Goal: Transaction & Acquisition: Purchase product/service

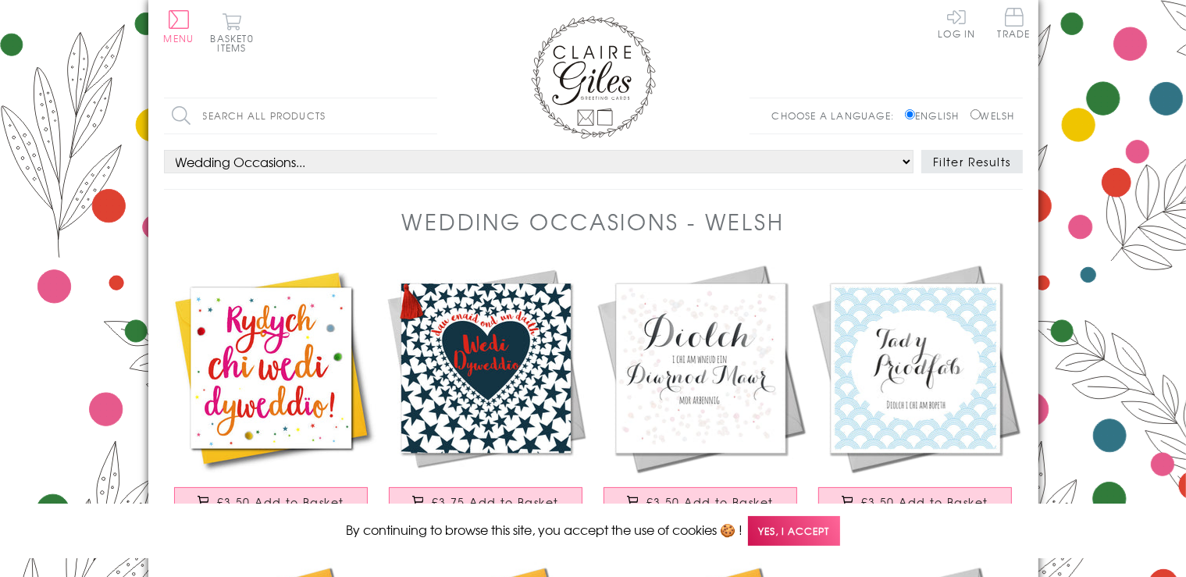
click at [814, 527] on span "Yes, I accept" at bounding box center [794, 531] width 92 height 30
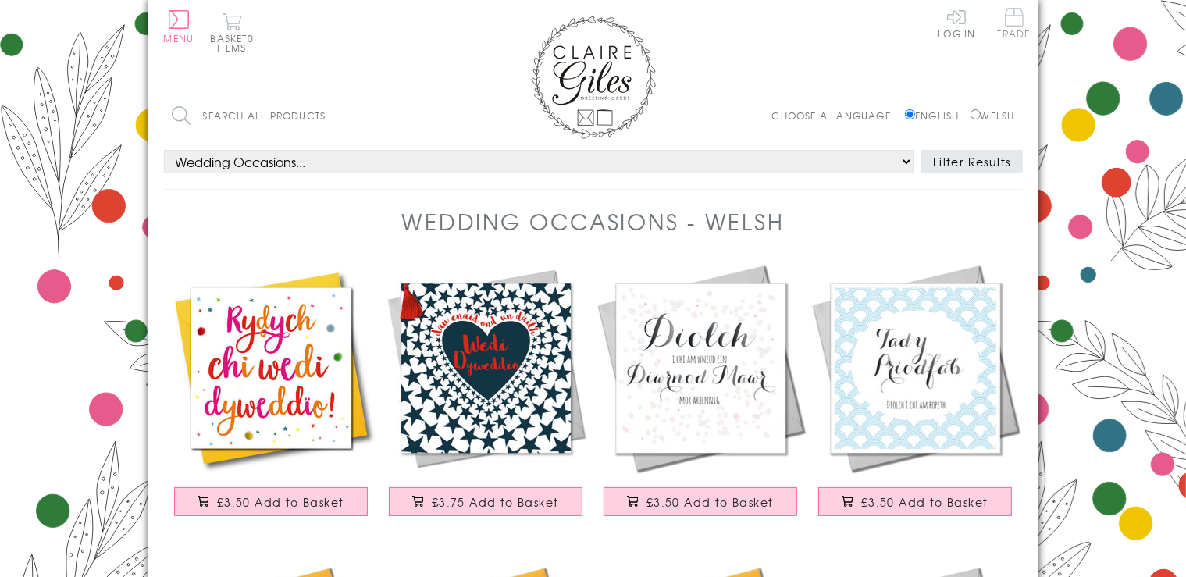
click at [1006, 20] on span "Trade" at bounding box center [1014, 23] width 33 height 30
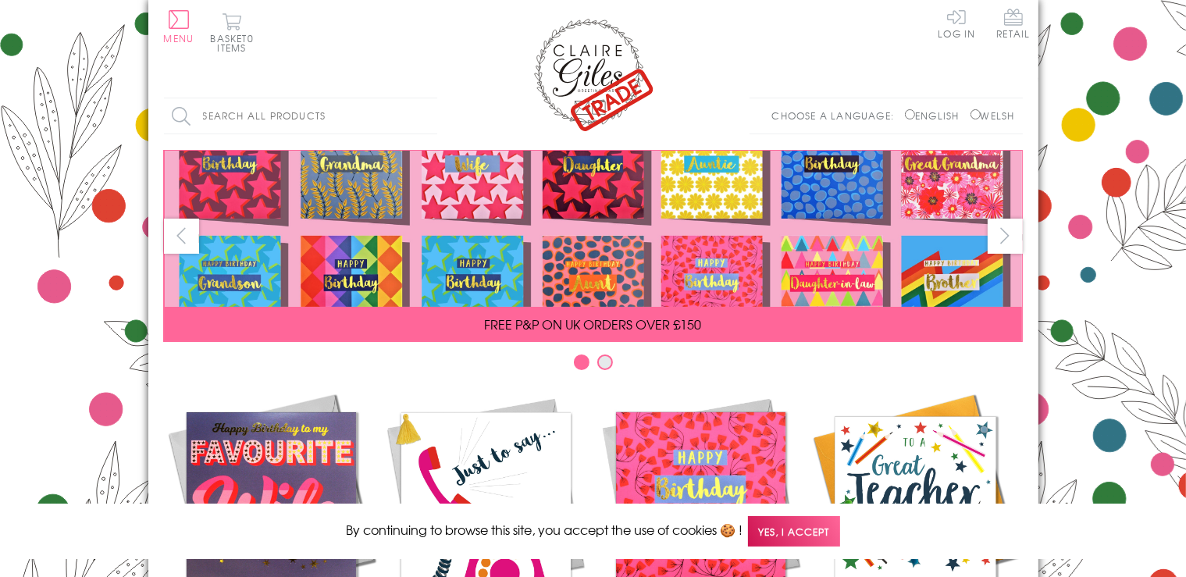
click at [905, 114] on input "English" at bounding box center [910, 114] width 10 height 10
radio input "true"
click at [786, 530] on span "Yes, I accept" at bounding box center [794, 531] width 92 height 30
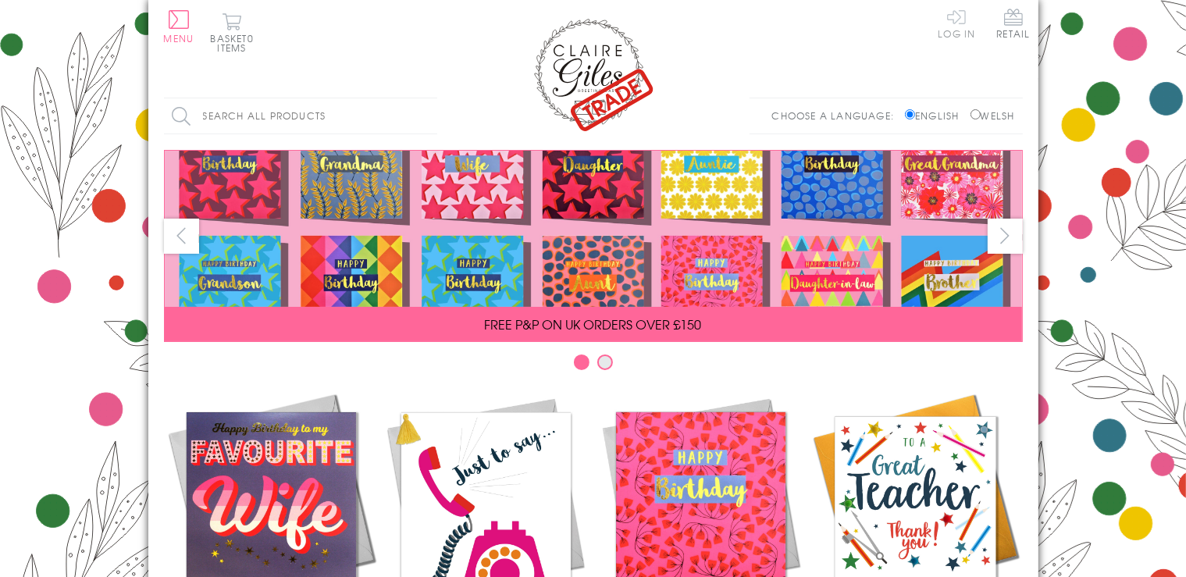
click at [963, 33] on link "Log In" at bounding box center [956, 23] width 37 height 30
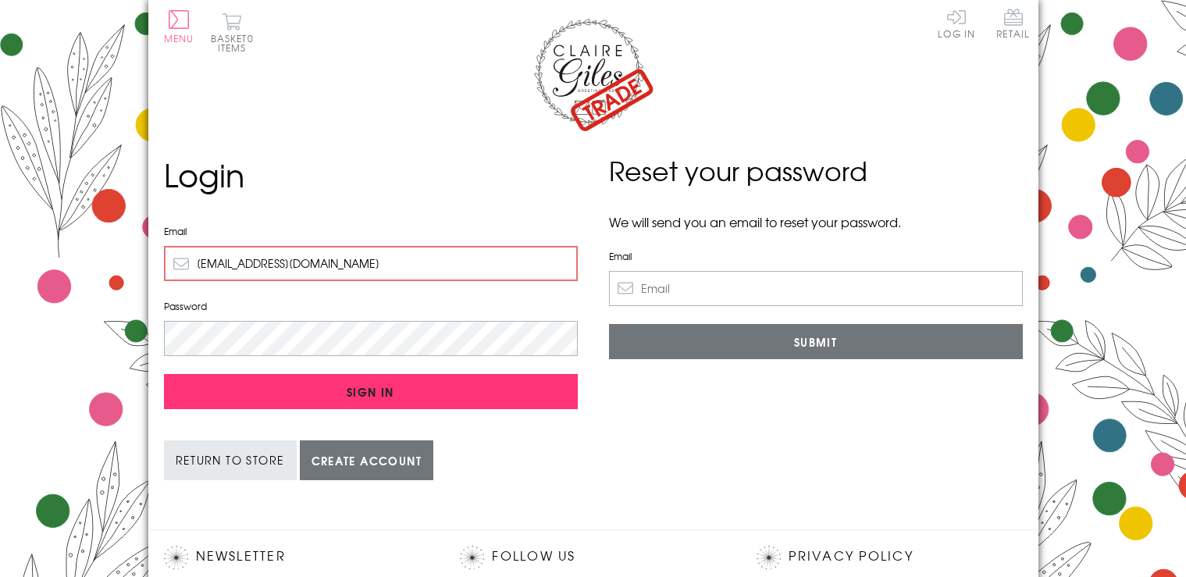
type input "[EMAIL_ADDRESS][DOMAIN_NAME]"
click at [385, 390] on input "Sign In" at bounding box center [371, 391] width 414 height 35
click at [373, 383] on input "Sign In" at bounding box center [371, 391] width 414 height 35
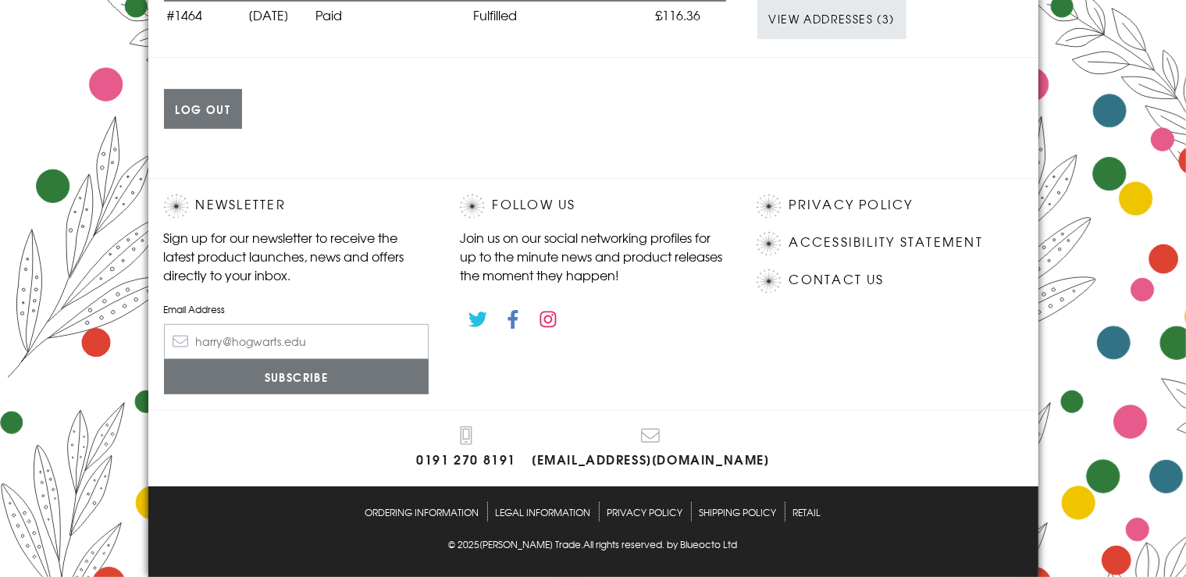
scroll to position [343, 0]
click at [460, 514] on link "Ordering Information" at bounding box center [423, 512] width 114 height 20
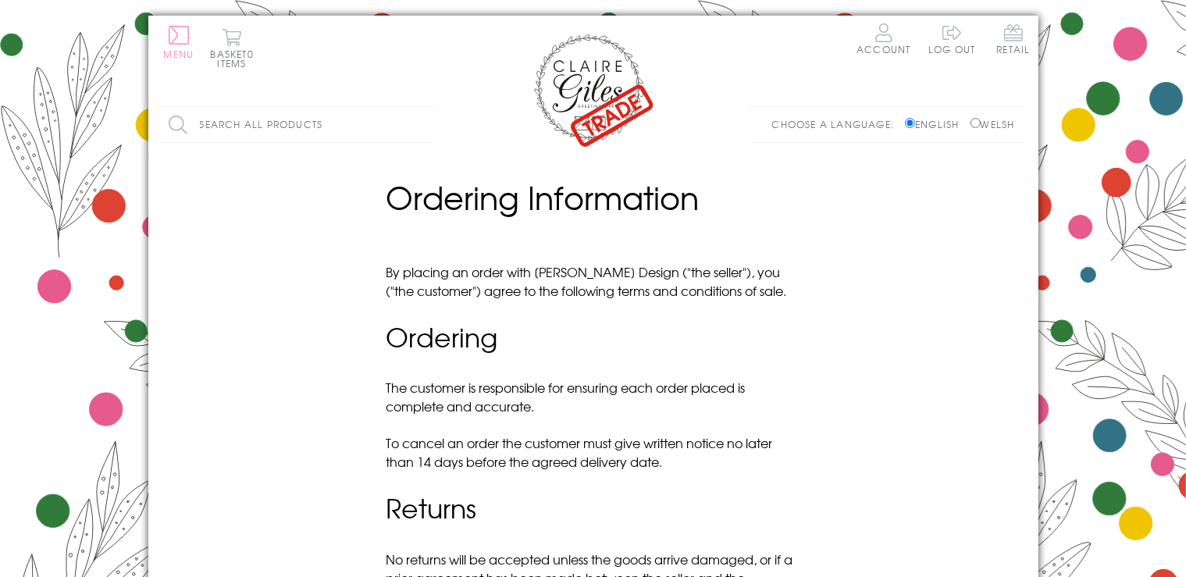
click at [176, 46] on button "Menu" at bounding box center [179, 42] width 30 height 33
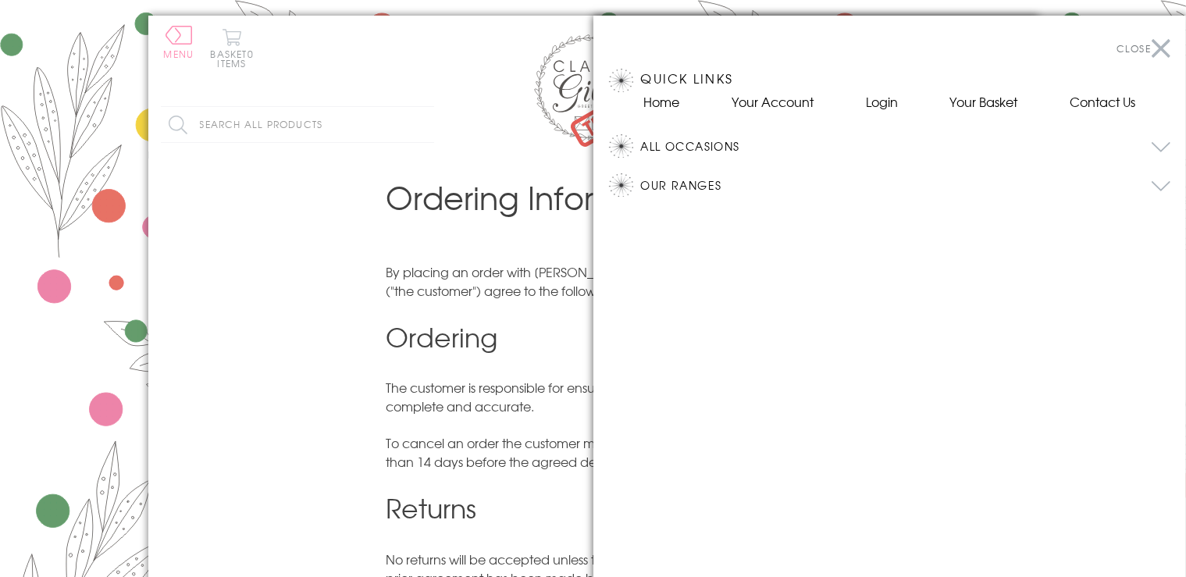
click at [709, 144] on button "All Occasions" at bounding box center [906, 145] width 530 height 23
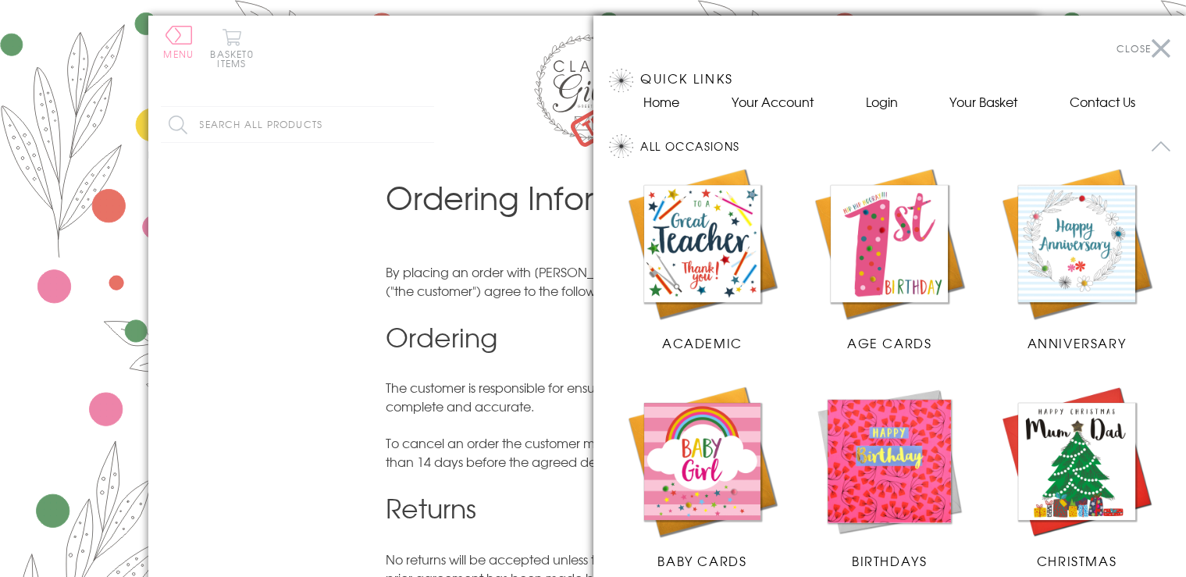
click at [885, 408] on img at bounding box center [890, 462] width 156 height 156
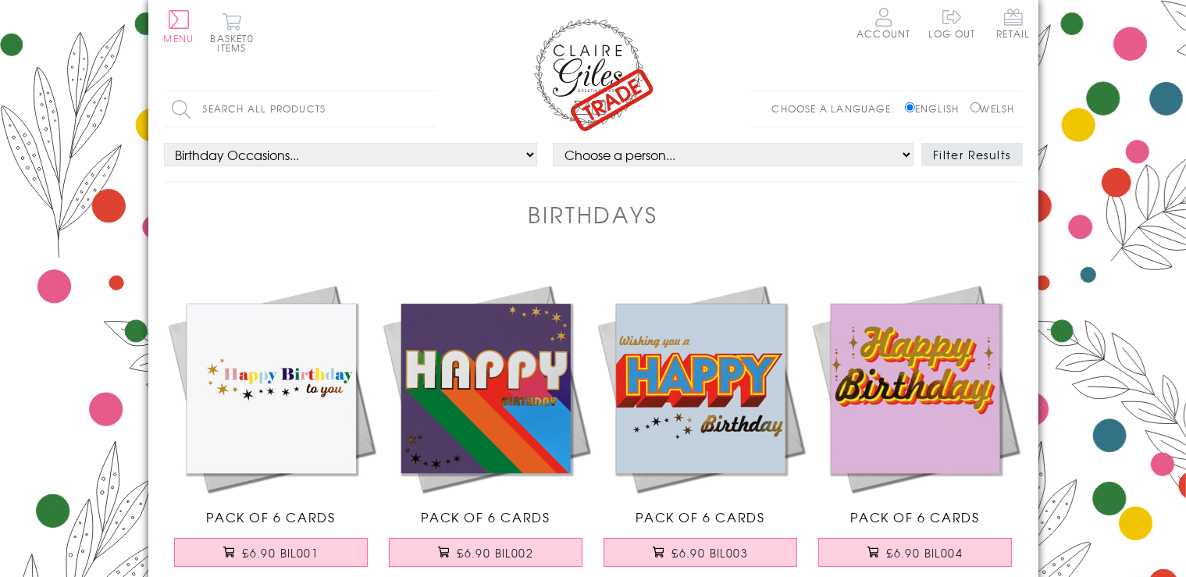
click at [948, 156] on button "Filter Results" at bounding box center [973, 154] width 102 height 23
click at [986, 156] on button "Filter Results" at bounding box center [973, 154] width 102 height 23
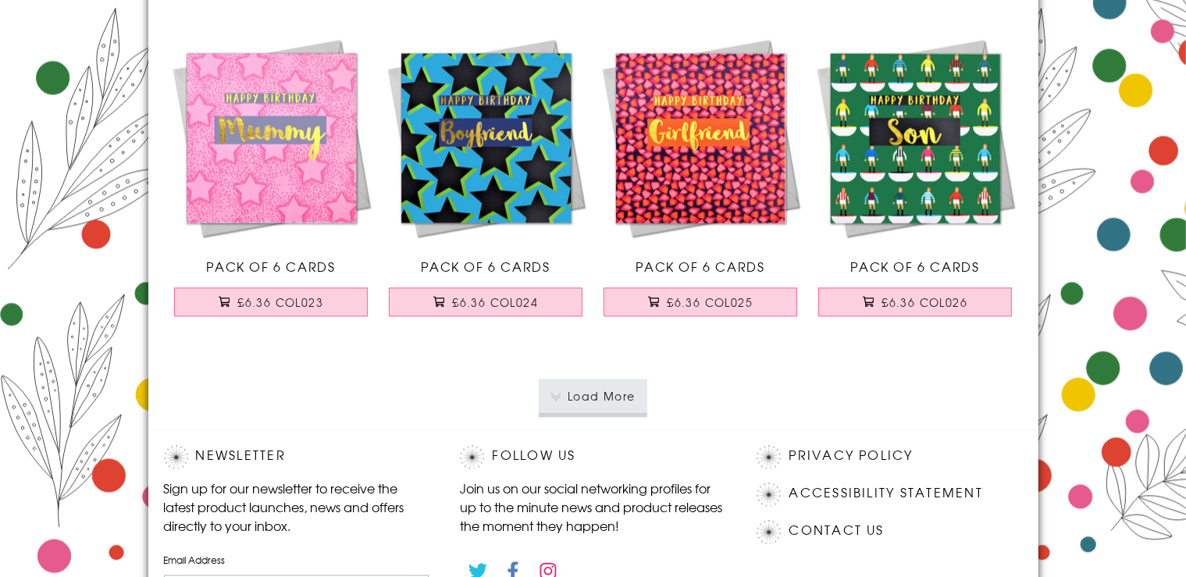
scroll to position [3299, 0]
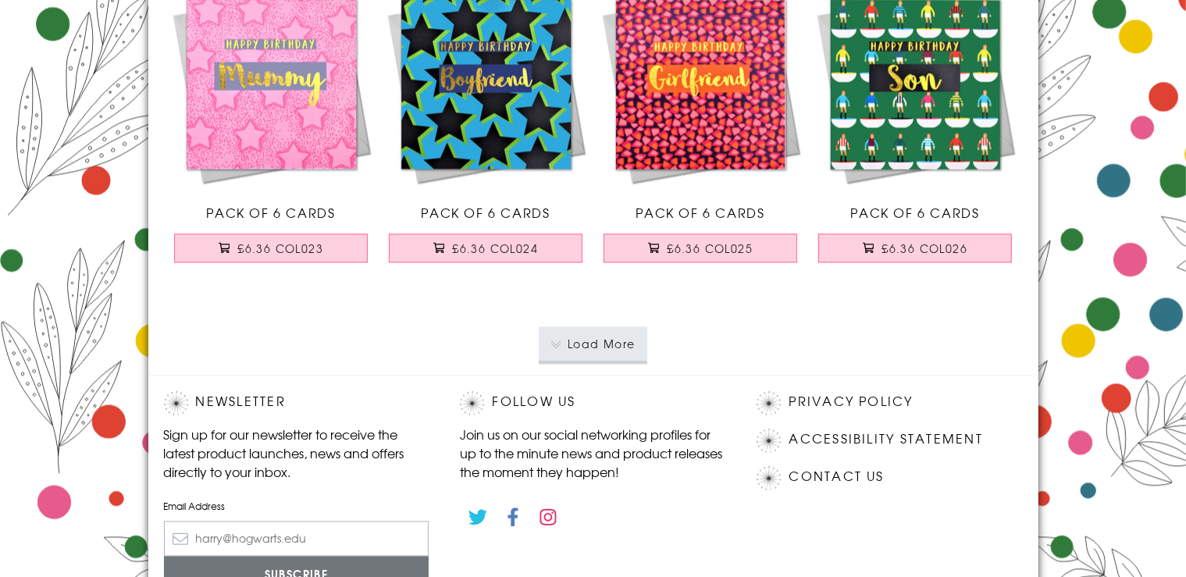
click at [603, 344] on button "Load More" at bounding box center [593, 343] width 109 height 34
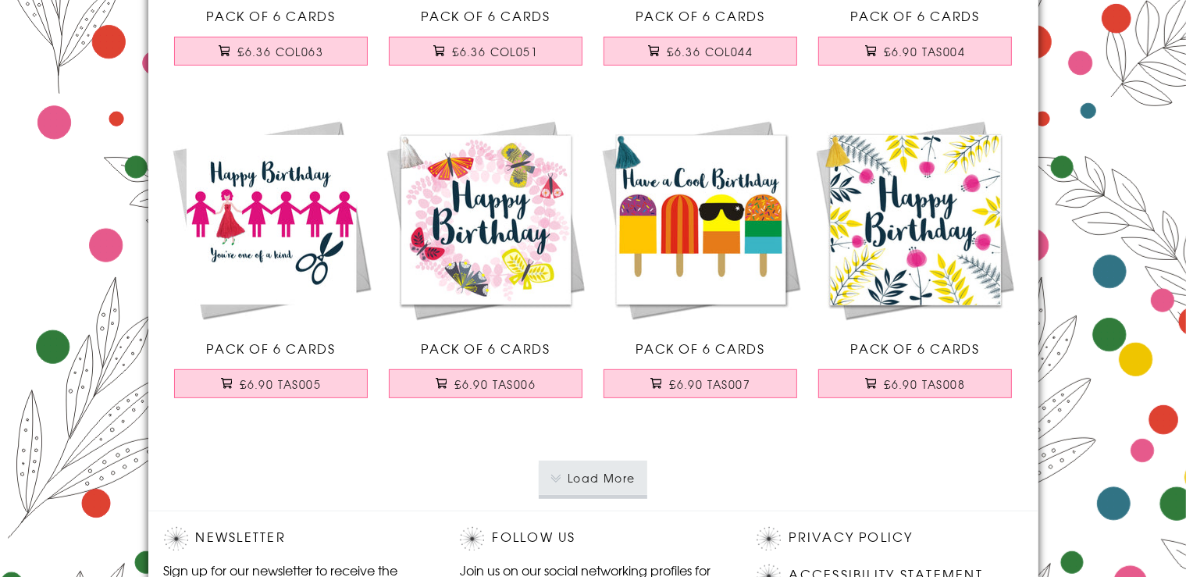
scroll to position [6599, 0]
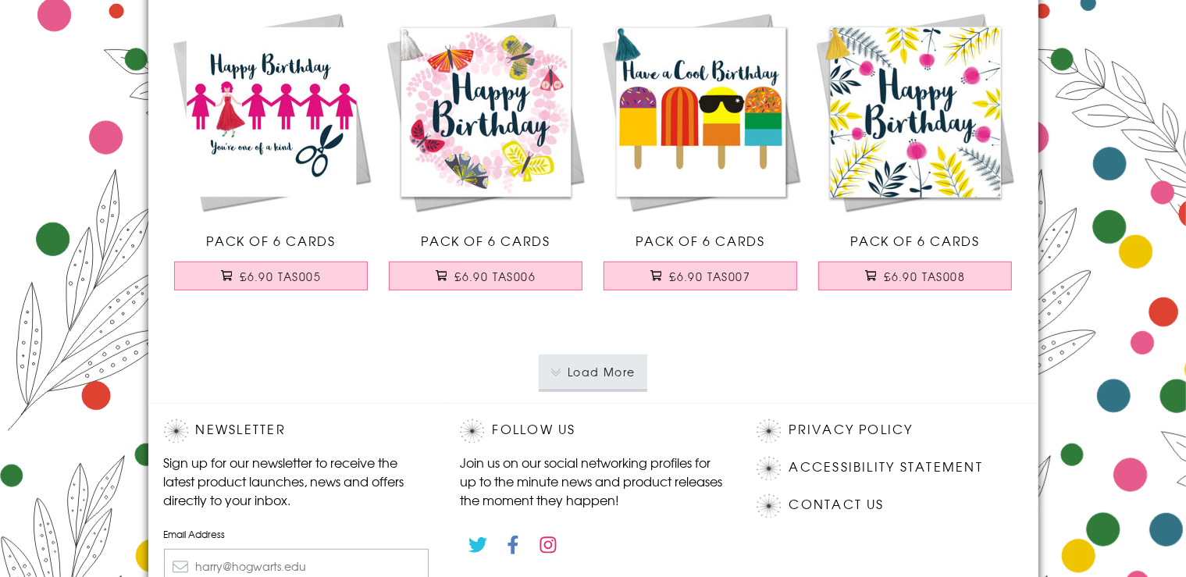
click at [616, 361] on button "Load More" at bounding box center [593, 372] width 109 height 34
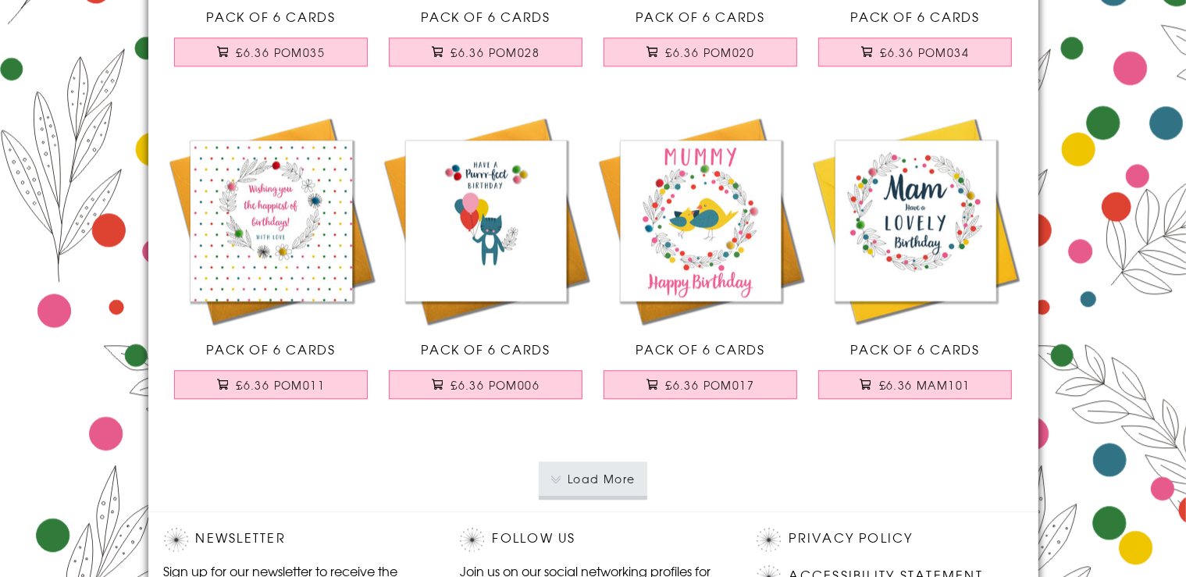
scroll to position [9898, 0]
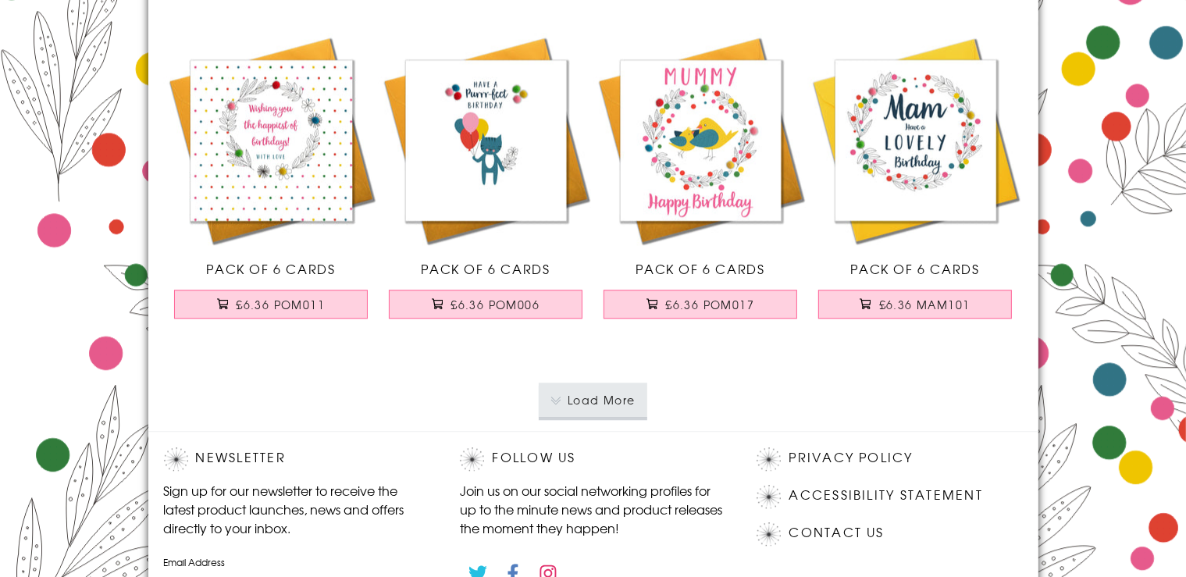
click at [614, 389] on button "Load More" at bounding box center [593, 400] width 109 height 34
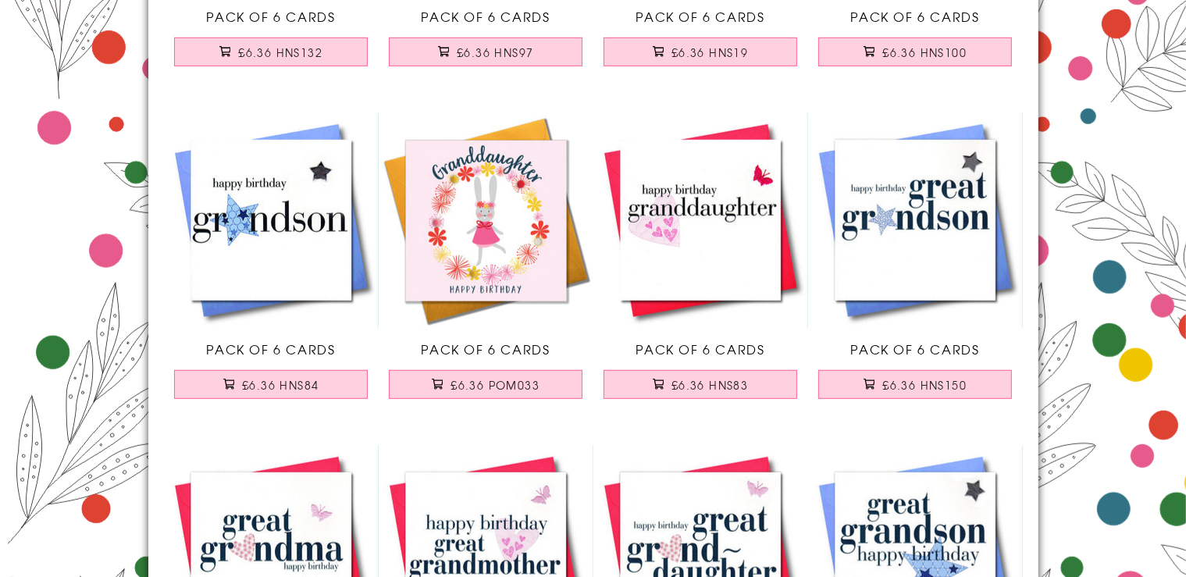
scroll to position [13362, 0]
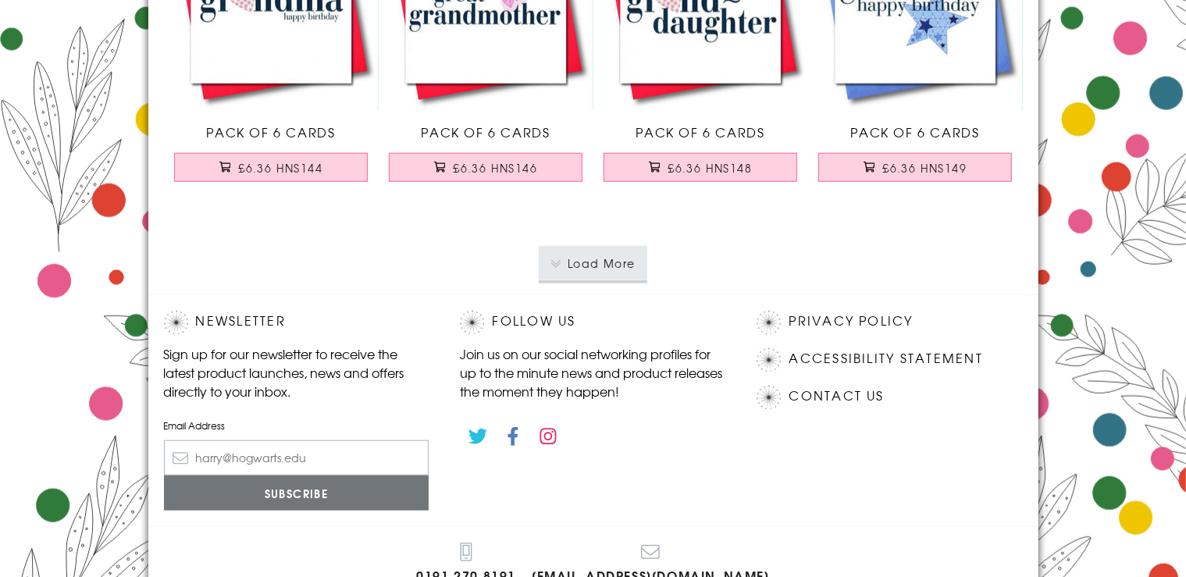
click at [605, 253] on button "Load More" at bounding box center [593, 263] width 109 height 34
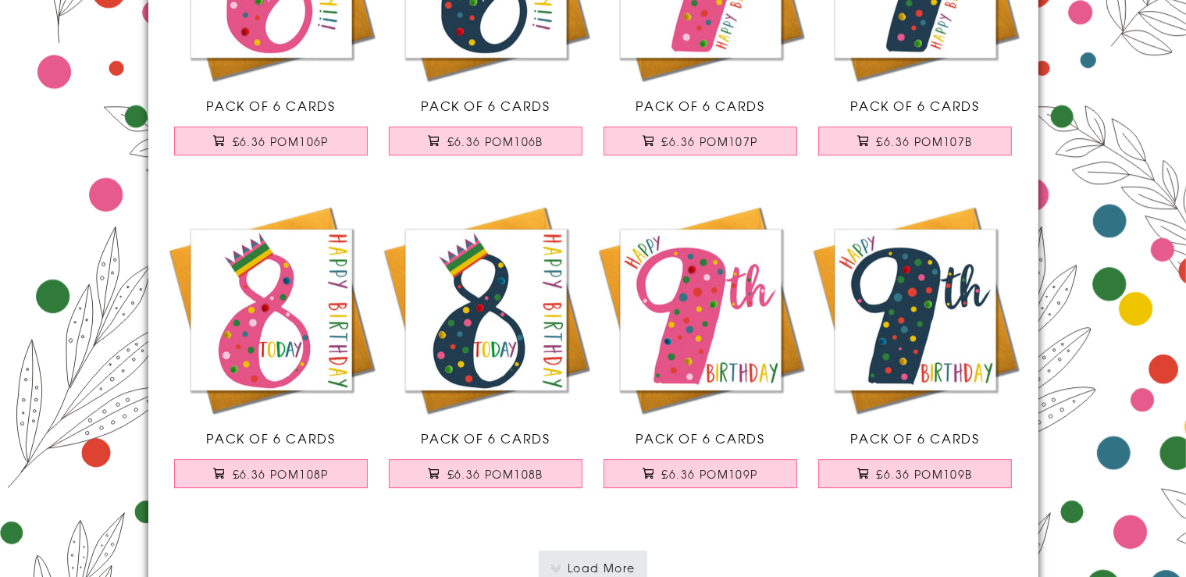
scroll to position [16455, 0]
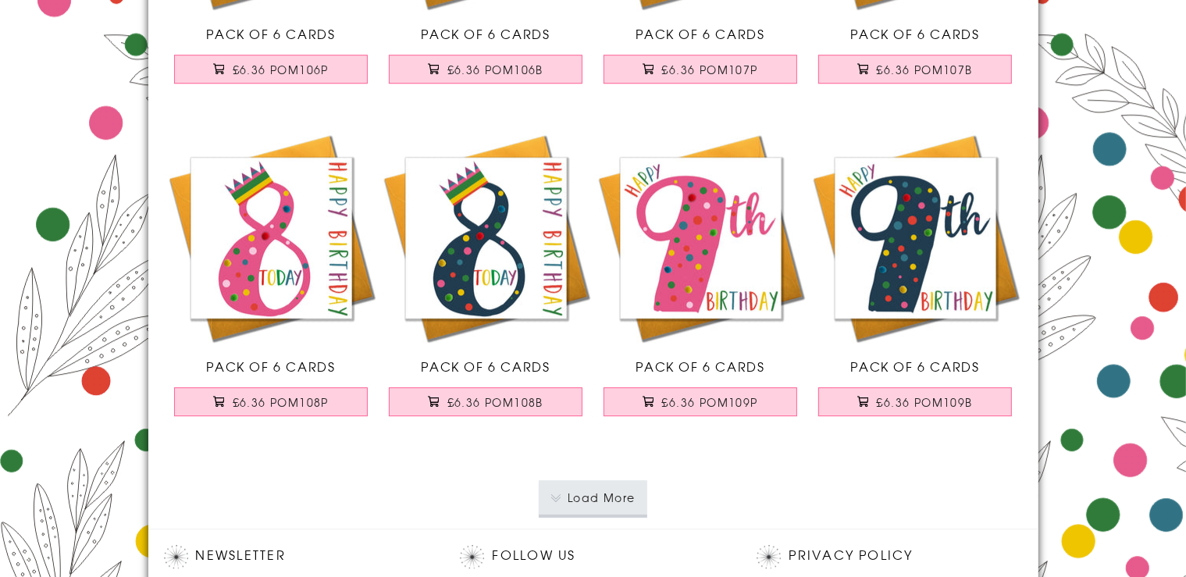
click at [592, 487] on button "Load More" at bounding box center [593, 497] width 109 height 34
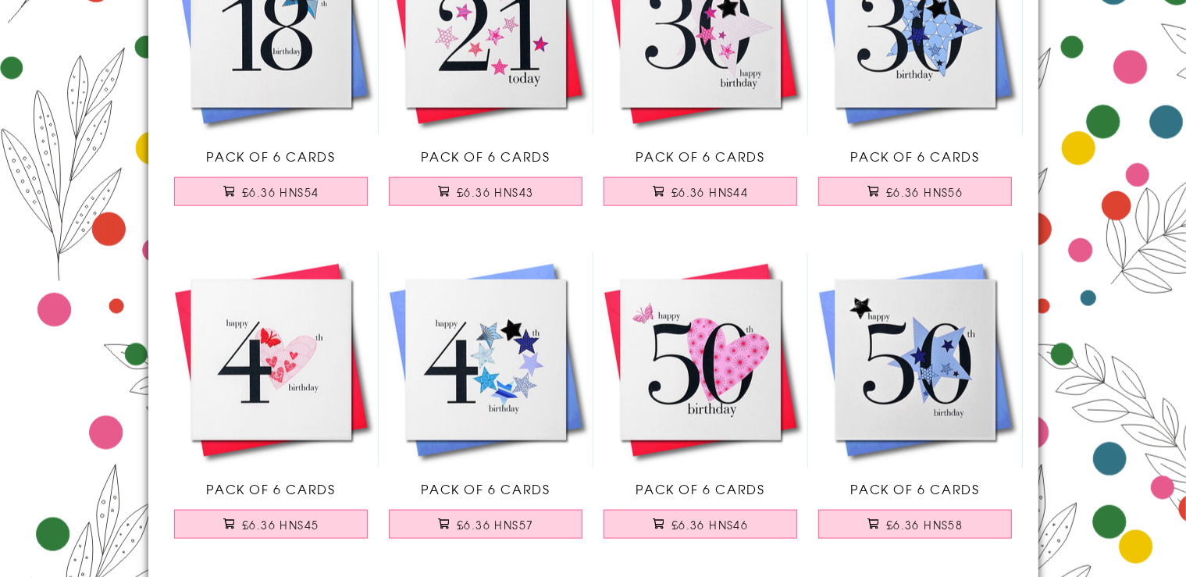
scroll to position [19754, 0]
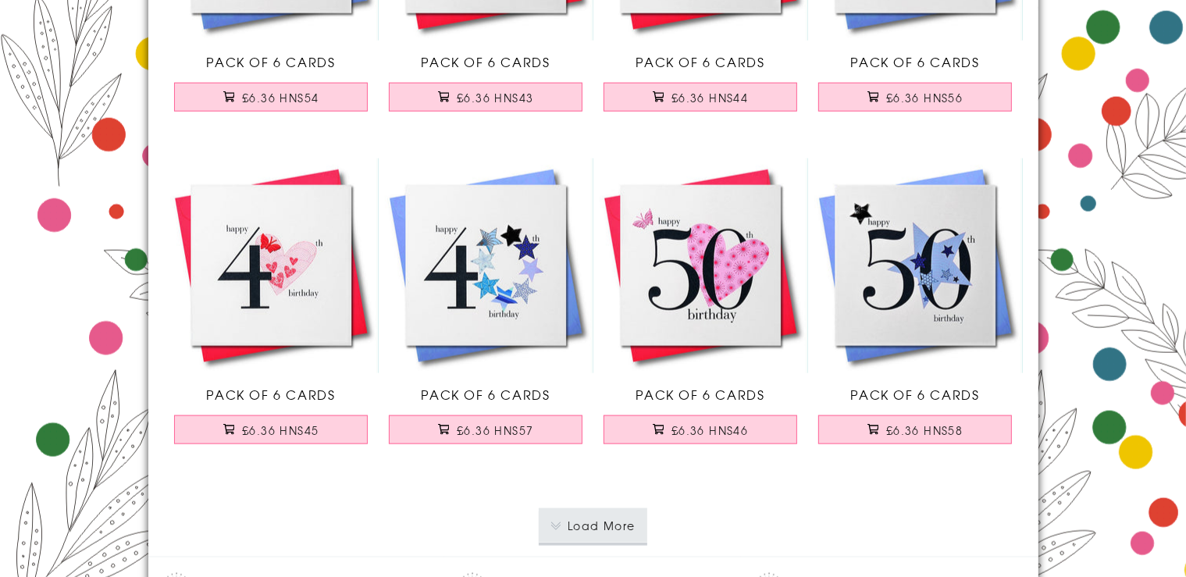
click at [567, 521] on button "Load More" at bounding box center [593, 525] width 109 height 34
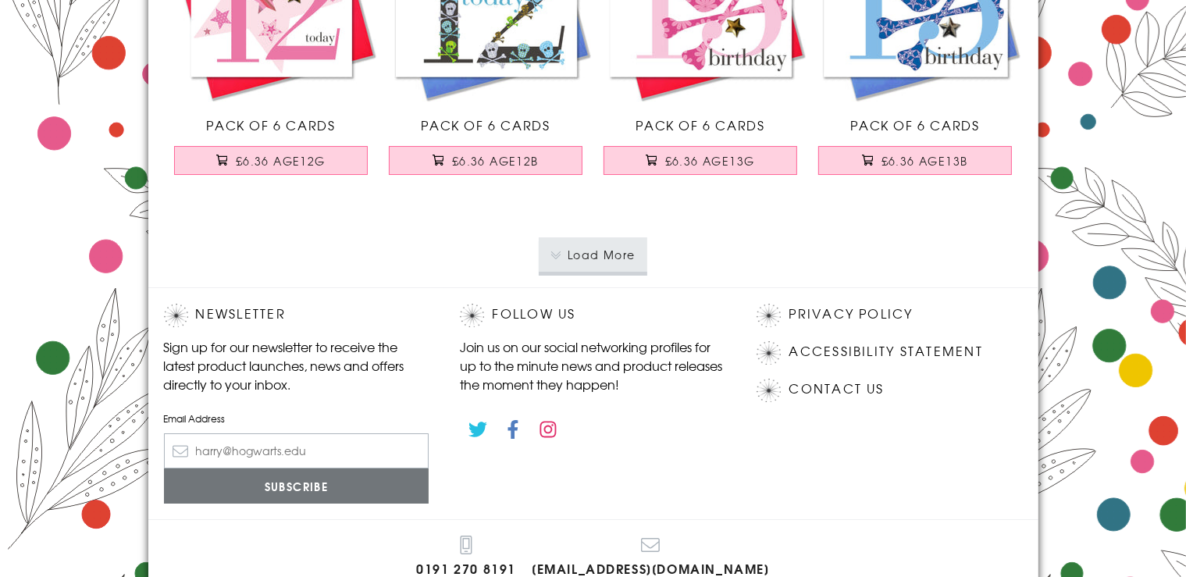
scroll to position [23436, 0]
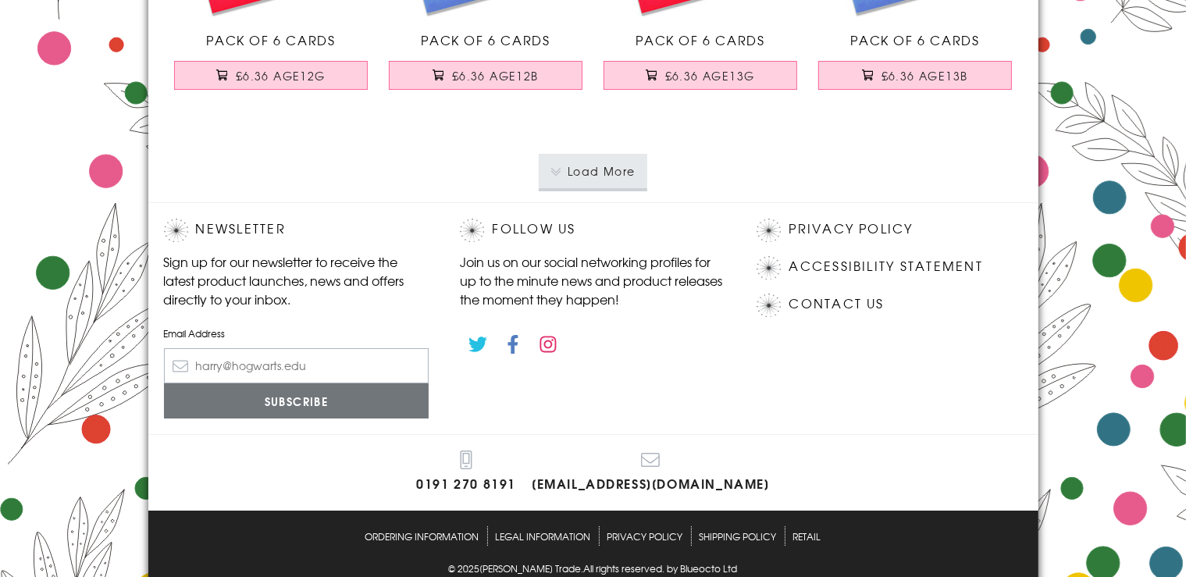
click at [569, 154] on button "Load More" at bounding box center [593, 171] width 109 height 34
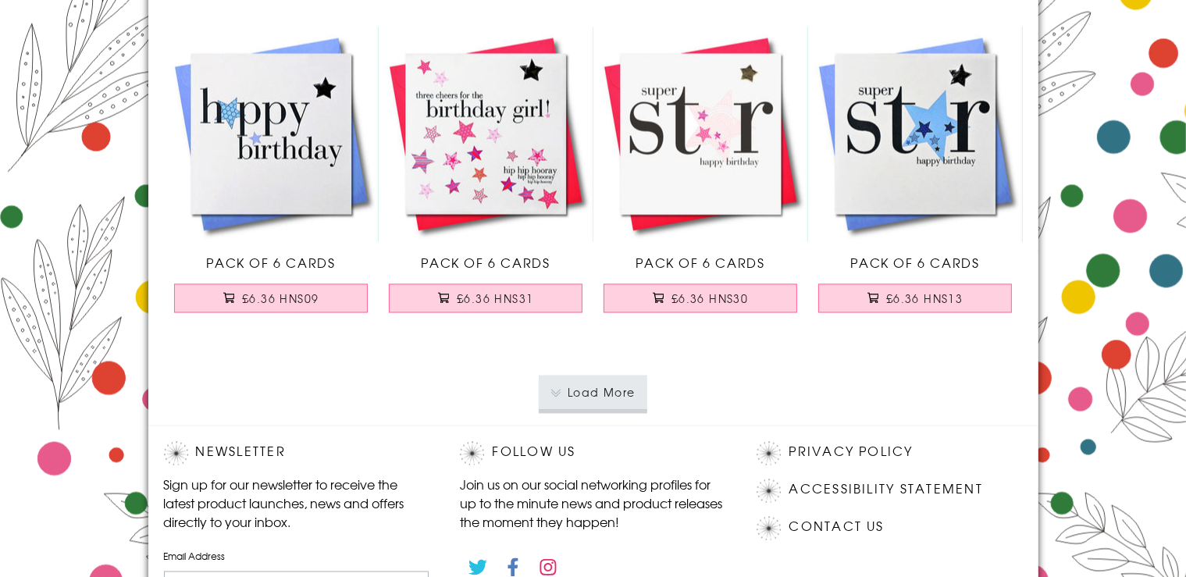
scroll to position [26557, 0]
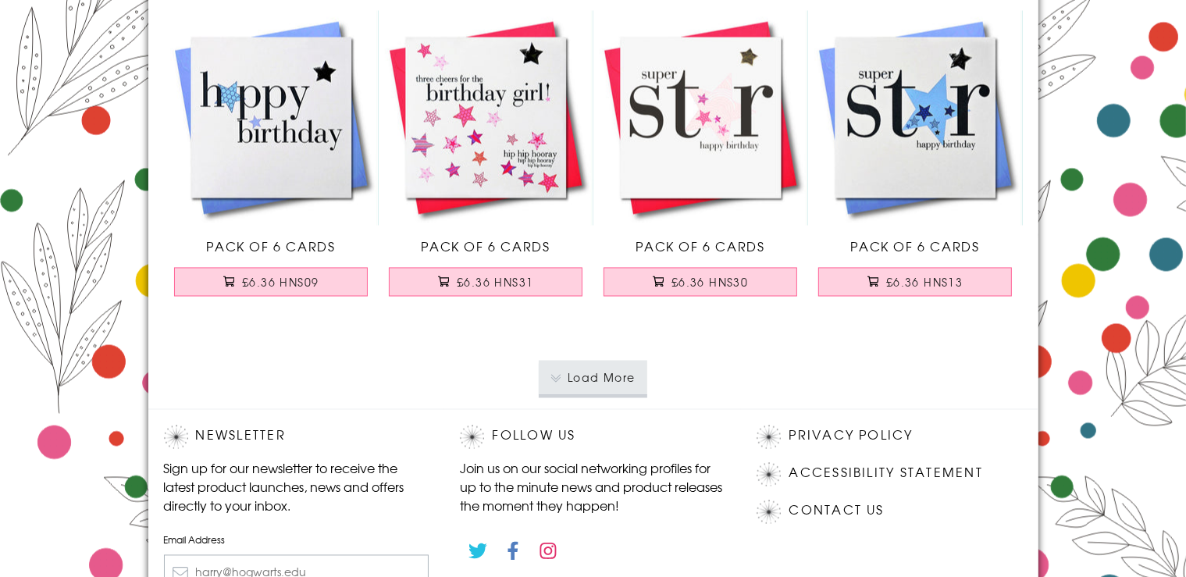
click at [626, 361] on button "Load More" at bounding box center [593, 378] width 109 height 34
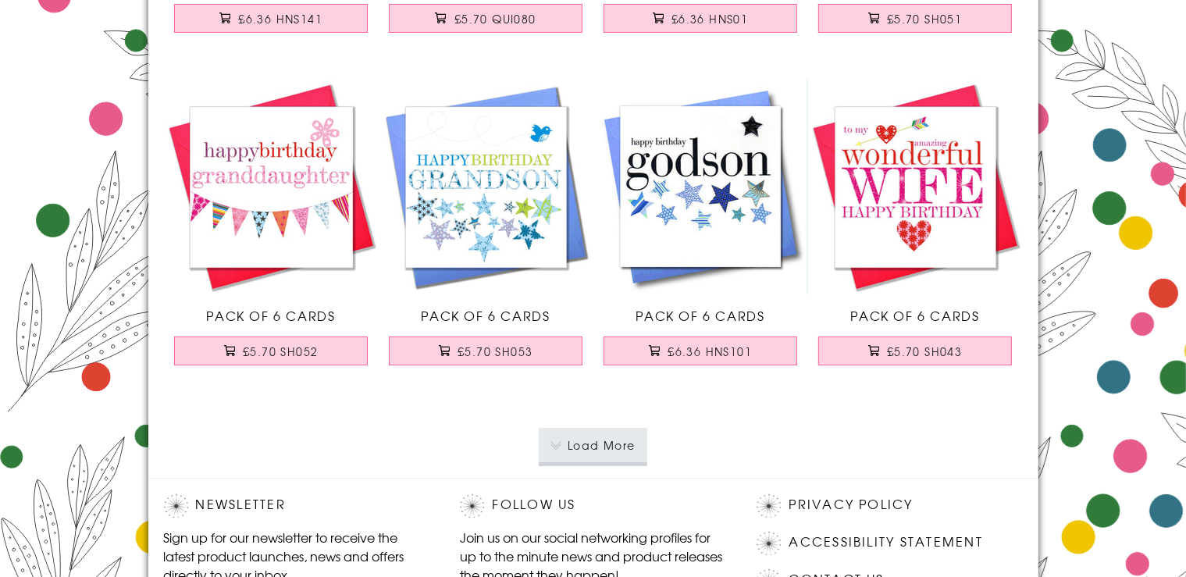
scroll to position [29856, 0]
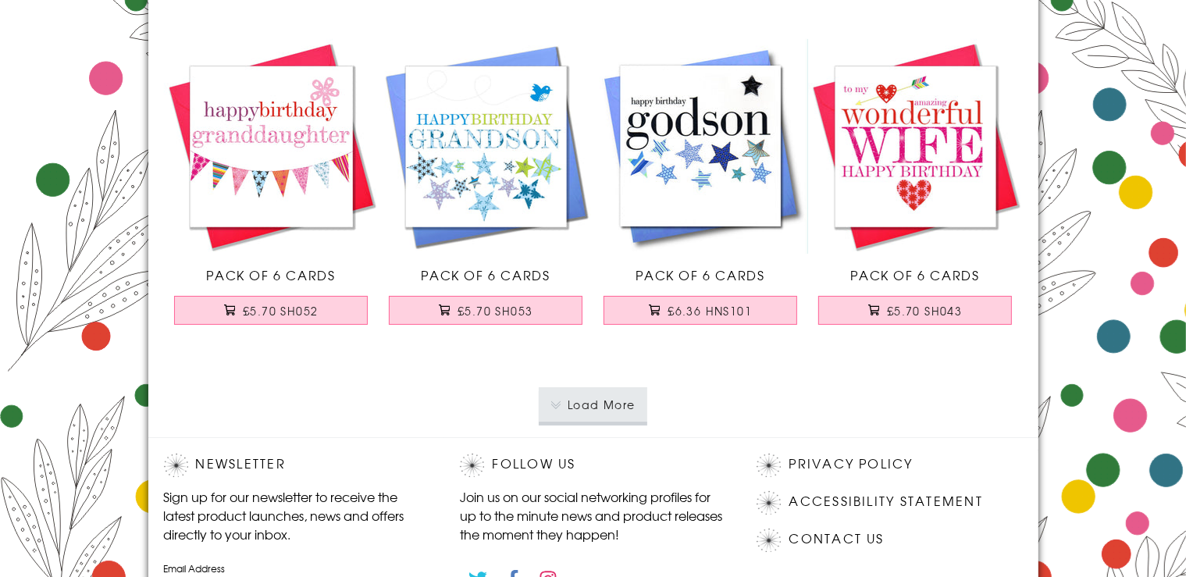
click at [946, 137] on img at bounding box center [915, 146] width 215 height 215
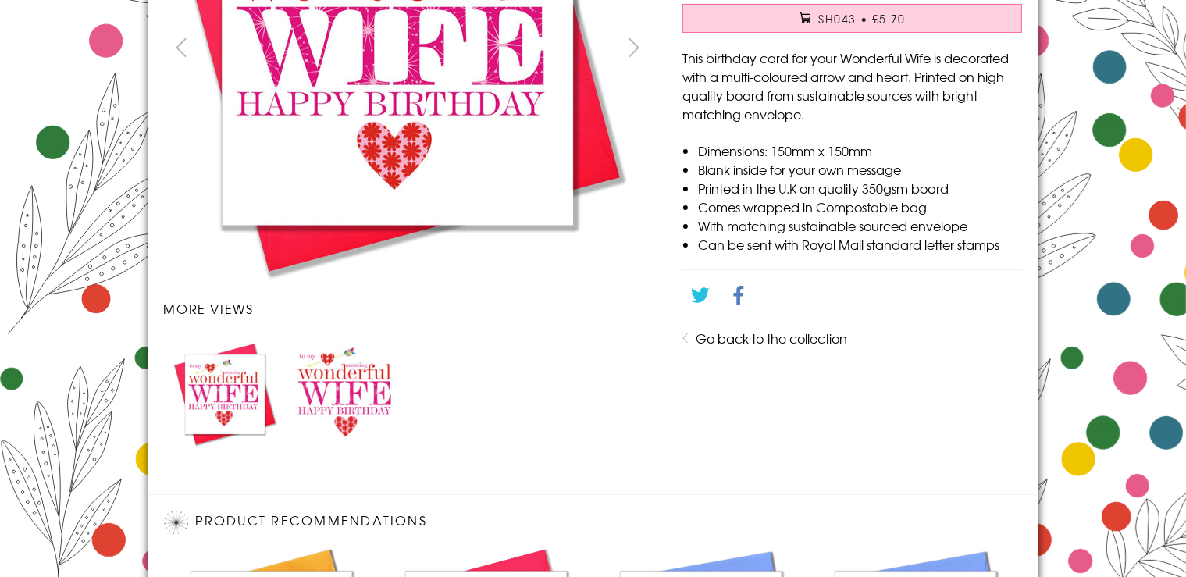
scroll to position [302, 0]
